Goal: Navigation & Orientation: Find specific page/section

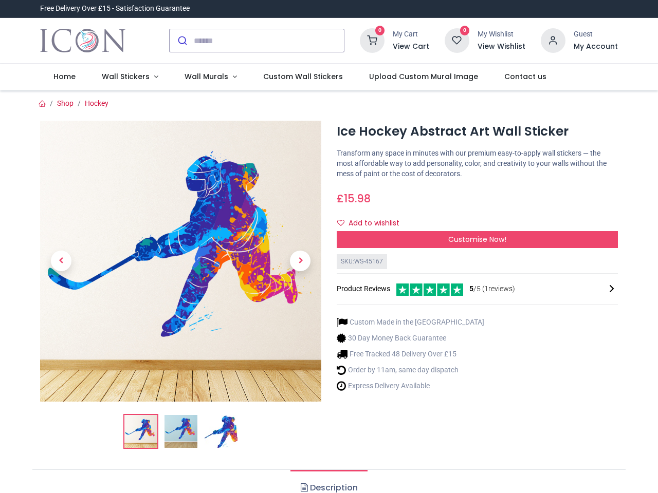
click at [329, 247] on div "× Trustpilot Product Reviews 5 /5 ( 1 reviews) Guest Looks great in our son's n…" at bounding box center [477, 244] width 296 height 8
click at [257, 41] on input "search" at bounding box center [269, 40] width 150 height 23
click at [269, 41] on input "search" at bounding box center [269, 40] width 150 height 23
click at [413, 47] on h6 "View Cart" at bounding box center [410, 47] width 36 height 10
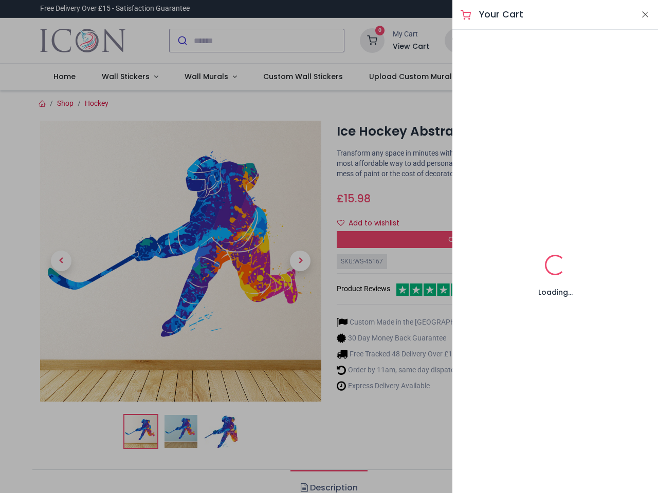
click at [553, 40] on div at bounding box center [329, 246] width 658 height 493
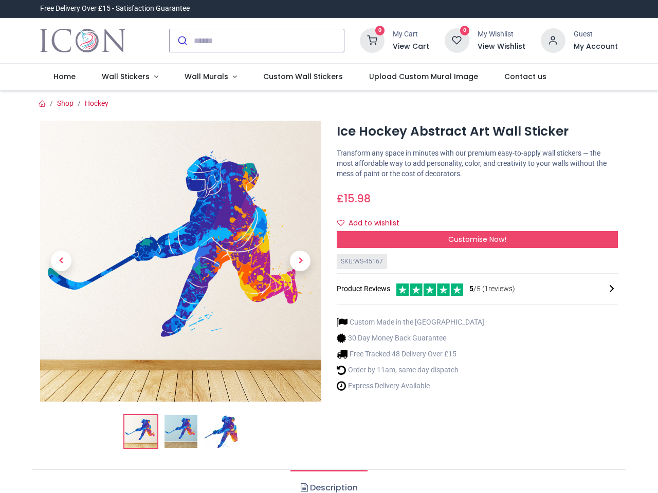
click at [595, 47] on h6 "My Account" at bounding box center [595, 47] width 44 height 10
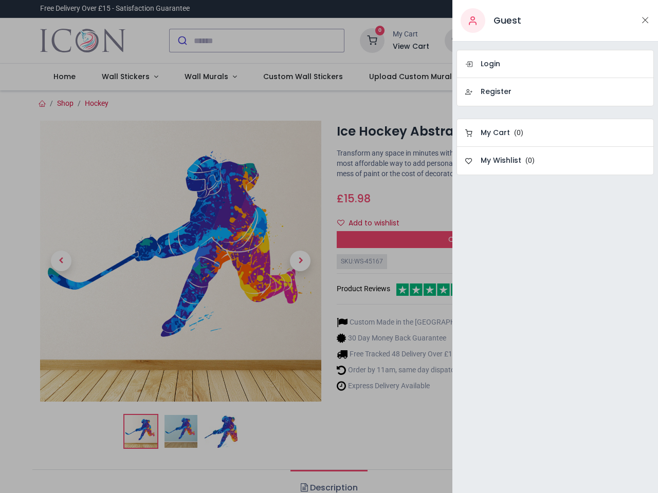
click at [127, 77] on div at bounding box center [329, 246] width 658 height 493
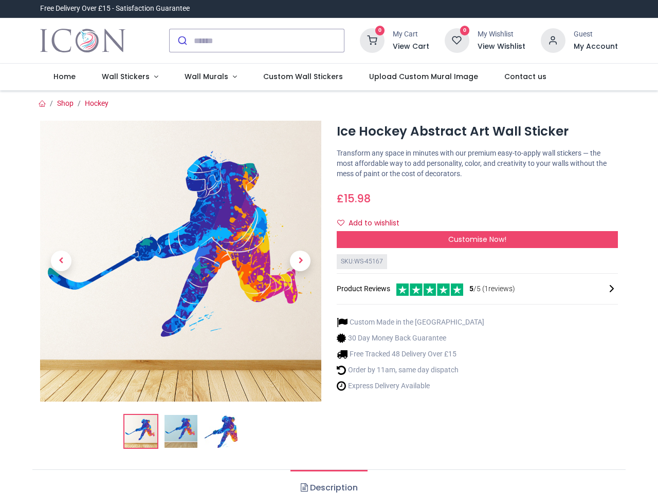
click at [206, 77] on span "Wall Murals" at bounding box center [206, 76] width 44 height 10
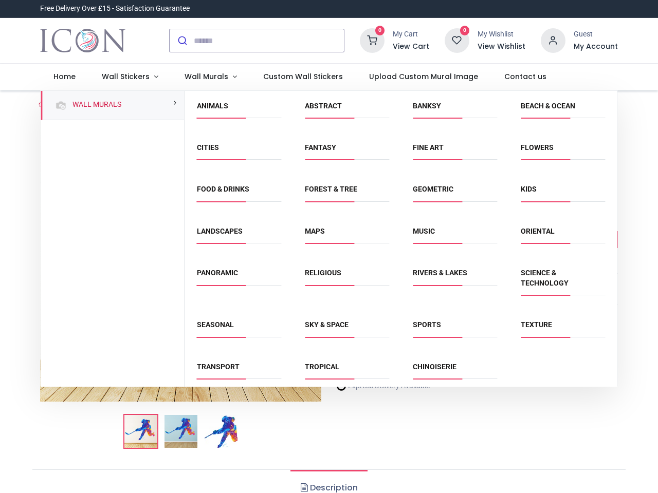
click at [328, 292] on div "Religious" at bounding box center [347, 284] width 108 height 52
